Goal: Task Accomplishment & Management: Use online tool/utility

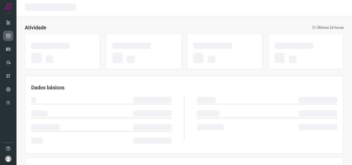
click at [12, 32] on link at bounding box center [8, 36] width 10 height 10
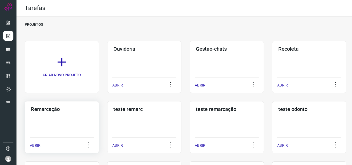
click at [48, 118] on div "Remarcação ABRIR" at bounding box center [62, 127] width 74 height 52
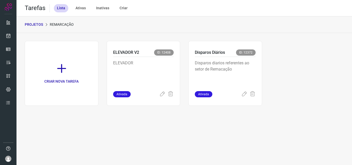
click at [222, 77] on p "Disparos diarios referentes ao setor de Remacação" at bounding box center [225, 73] width 61 height 26
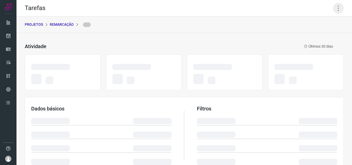
click at [336, 8] on icon at bounding box center [338, 8] width 11 height 11
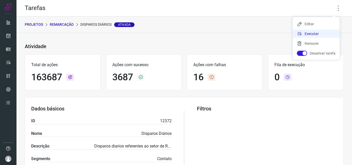
click at [324, 32] on li "Executar" at bounding box center [316, 34] width 47 height 8
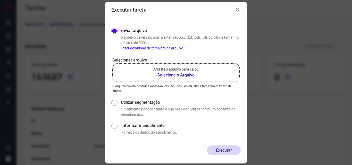
click at [183, 69] on p "Arraste o arquivo para cá ou" at bounding box center [175, 69] width 45 height 5
click at [0, 0] on input "Arraste o arquivo para cá ou Selecione o Arquivo" at bounding box center [0, 0] width 0 height 0
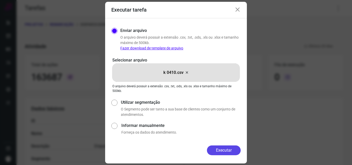
click at [221, 151] on button "Executar" at bounding box center [224, 151] width 34 height 10
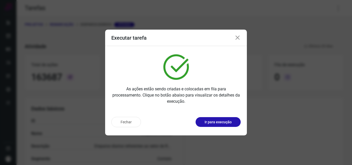
click at [218, 121] on p "Ir para execução" at bounding box center [218, 122] width 27 height 5
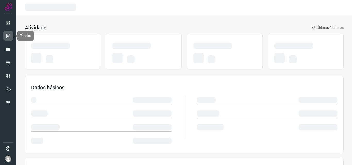
click at [10, 36] on icon at bounding box center [8, 35] width 5 height 5
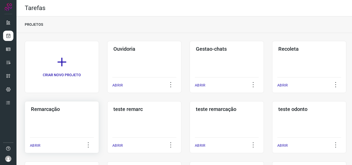
click at [51, 117] on div "Remarcação ABRIR" at bounding box center [62, 127] width 74 height 52
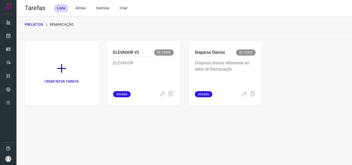
click at [236, 85] on p "Disparos diarios referentes ao setor de Remacação" at bounding box center [225, 73] width 61 height 26
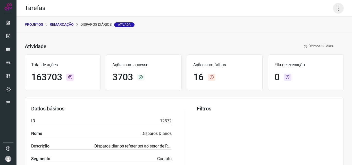
click at [333, 9] on icon at bounding box center [338, 8] width 11 height 11
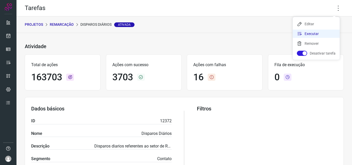
click at [316, 32] on li "Executar" at bounding box center [316, 34] width 47 height 8
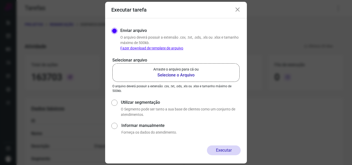
click at [186, 69] on p "Arraste o arquivo para cá ou" at bounding box center [175, 69] width 45 height 5
click at [0, 0] on input "Arraste o arquivo para cá ou Selecione o Arquivo" at bounding box center [0, 0] width 0 height 0
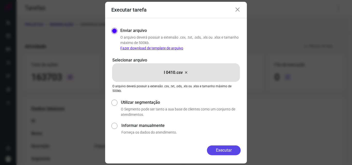
click at [217, 147] on button "Executar" at bounding box center [224, 151] width 34 height 10
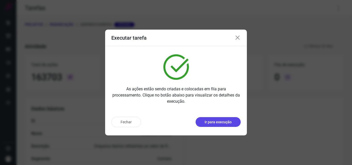
click at [228, 125] on p "Ir para execução" at bounding box center [218, 122] width 27 height 5
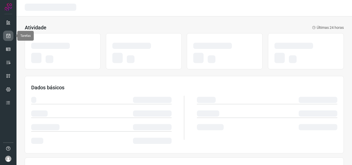
click at [6, 37] on icon at bounding box center [8, 35] width 5 height 5
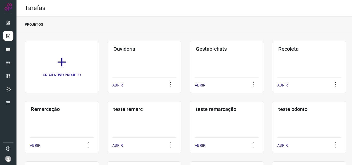
click at [58, 112] on h3 "Remarcação" at bounding box center [62, 109] width 62 height 6
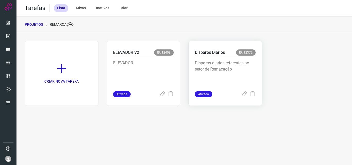
click at [230, 59] on div "Disparos diarios referentes ao setor de Remacação" at bounding box center [225, 74] width 61 height 34
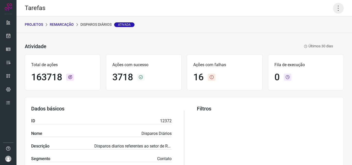
click at [335, 5] on icon at bounding box center [338, 8] width 11 height 11
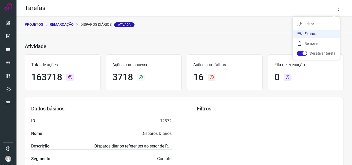
click at [319, 32] on li "Executar" at bounding box center [316, 34] width 47 height 8
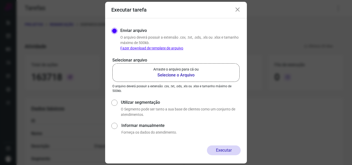
click at [199, 68] on p "Arraste o arquivo para cá ou" at bounding box center [175, 69] width 45 height 5
click at [0, 0] on input "Arraste o arquivo para cá ou Selecione o Arquivo" at bounding box center [0, 0] width 0 height 0
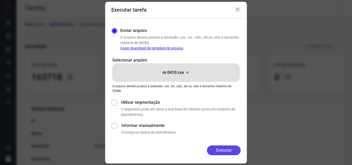
click at [226, 150] on button "Executar" at bounding box center [224, 151] width 34 height 10
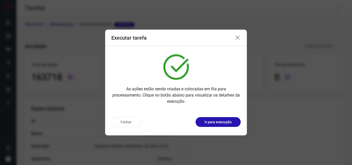
click at [232, 121] on p "Ir para execução" at bounding box center [218, 122] width 27 height 5
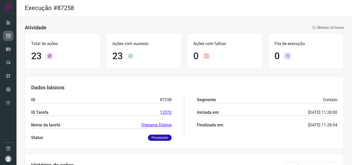
click at [7, 31] on link at bounding box center [8, 36] width 10 height 10
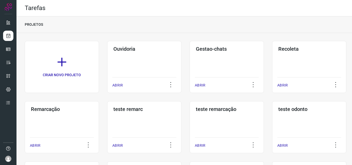
click at [51, 124] on div "Remarcação ABRIR" at bounding box center [62, 127] width 74 height 52
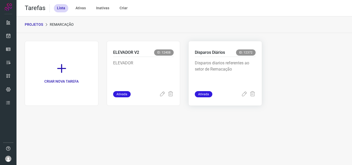
click at [227, 57] on div "Disparos diarios referentes ao setor de Remacação" at bounding box center [225, 74] width 61 height 34
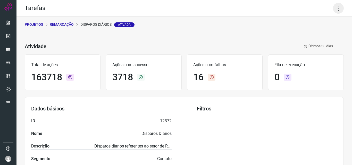
click at [334, 4] on icon at bounding box center [338, 8] width 11 height 11
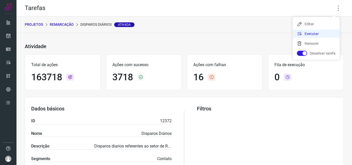
click at [319, 33] on li "Executar" at bounding box center [316, 34] width 47 height 8
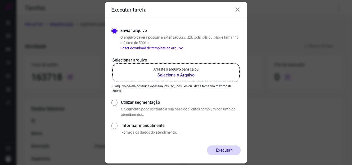
click at [193, 67] on p "Arraste o arquivo para cá ou" at bounding box center [175, 69] width 45 height 5
click at [0, 0] on input "Arraste o arquivo para cá ou Selecione o Arquivo" at bounding box center [0, 0] width 0 height 0
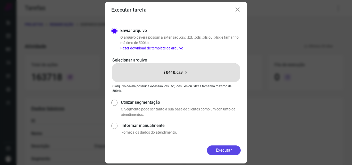
click at [229, 151] on button "Executar" at bounding box center [224, 151] width 34 height 10
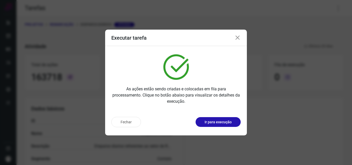
click at [229, 126] on button "Ir para execução" at bounding box center [218, 122] width 45 height 10
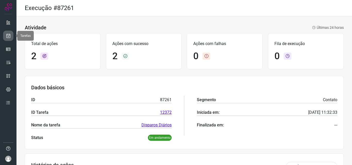
click at [6, 37] on icon at bounding box center [8, 35] width 5 height 5
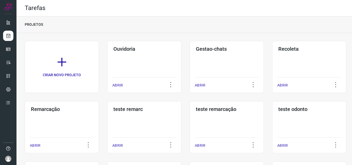
click at [51, 120] on div "Remarcação ABRIR" at bounding box center [62, 127] width 74 height 52
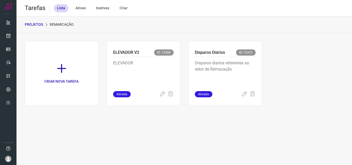
click at [255, 60] on div "Disparos diarios referentes ao setor de Remacação" at bounding box center [225, 74] width 61 height 34
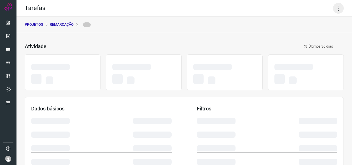
click at [337, 3] on icon at bounding box center [338, 8] width 11 height 11
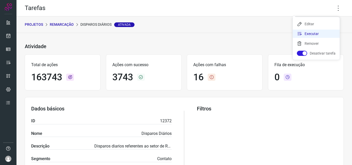
click at [323, 30] on li "Executar" at bounding box center [316, 34] width 47 height 8
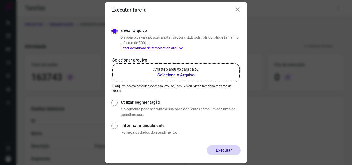
click at [175, 68] on p "Arraste o arquivo para cá ou" at bounding box center [175, 69] width 45 height 5
click at [0, 0] on input "Arraste o arquivo para cá ou Selecione o Arquivo" at bounding box center [0, 0] width 0 height 0
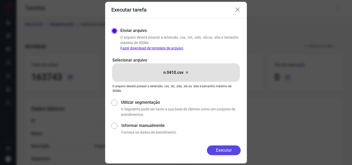
click at [220, 151] on button "Executar" at bounding box center [224, 151] width 34 height 10
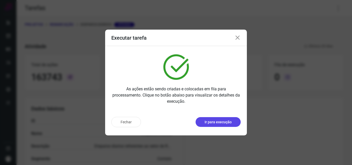
click at [233, 123] on button "Ir para execução" at bounding box center [218, 122] width 45 height 10
